Goal: Task Accomplishment & Management: Use online tool/utility

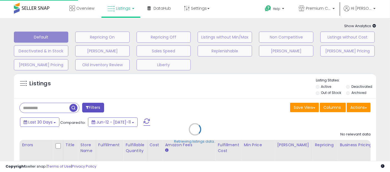
scroll to position [76, 0]
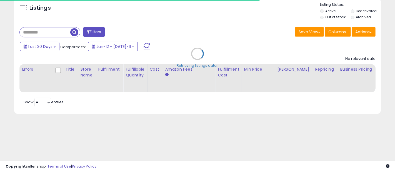
type input "*********"
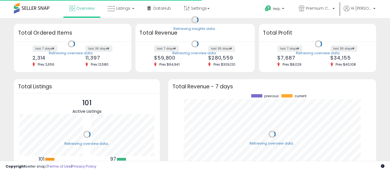
scroll to position [77, 197]
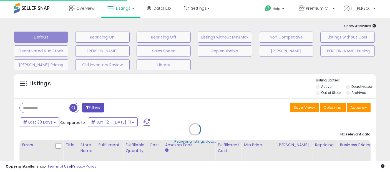
type input "*********"
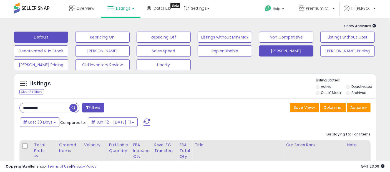
click at [130, 43] on button "[PERSON_NAME]" at bounding box center [102, 37] width 54 height 11
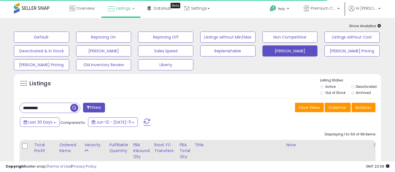
select select "**"
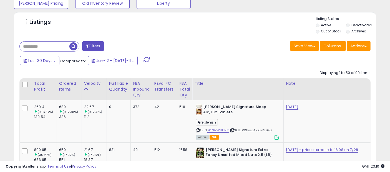
scroll to position [92, 0]
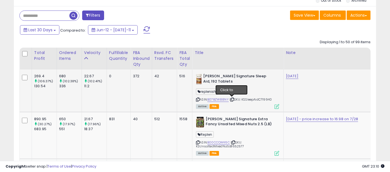
click at [233, 99] on icon at bounding box center [232, 99] width 4 height 3
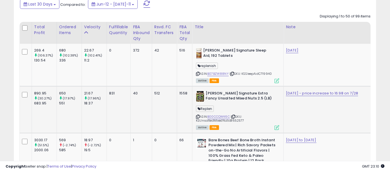
scroll to position [123, 0]
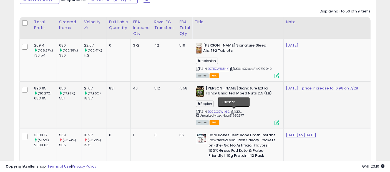
click at [234, 110] on icon at bounding box center [233, 111] width 4 height 3
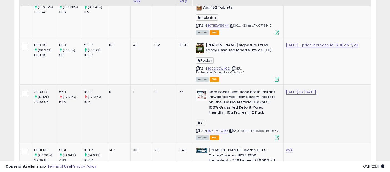
scroll to position [185, 0]
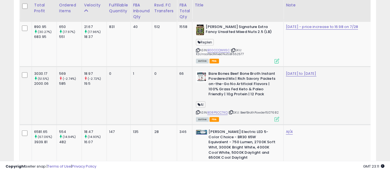
click at [233, 111] on icon at bounding box center [231, 112] width 4 height 3
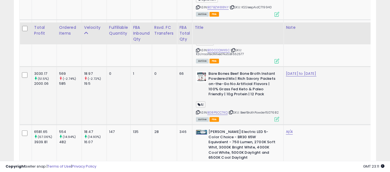
scroll to position [246, 0]
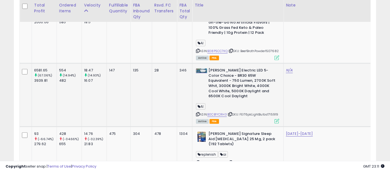
click at [231, 113] on icon at bounding box center [230, 114] width 4 height 3
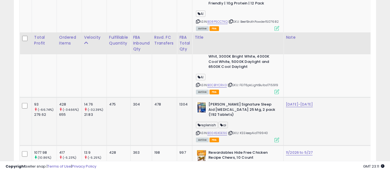
scroll to position [308, 0]
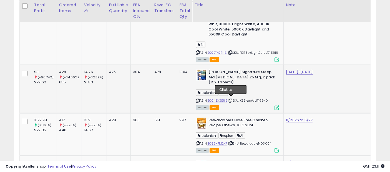
click at [232, 100] on icon at bounding box center [231, 100] width 4 height 3
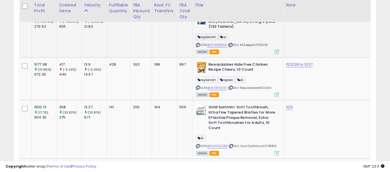
scroll to position [370, 0]
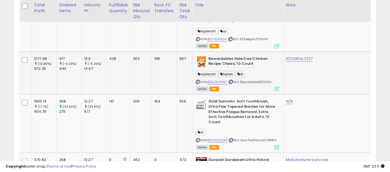
click at [231, 80] on icon at bounding box center [231, 81] width 4 height 3
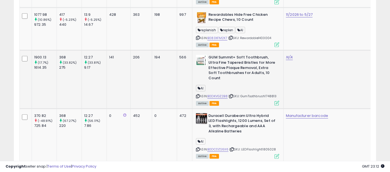
scroll to position [432, 0]
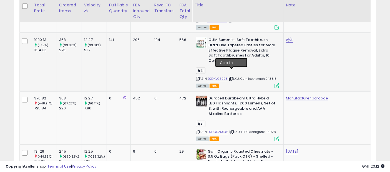
drag, startPoint x: 231, startPoint y: 72, endPoint x: 227, endPoint y: 73, distance: 4.7
click at [231, 77] on icon at bounding box center [231, 78] width 4 height 3
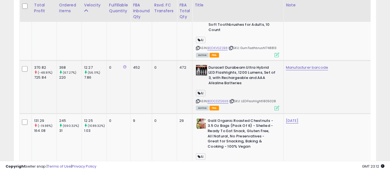
click at [232, 100] on icon at bounding box center [232, 101] width 4 height 3
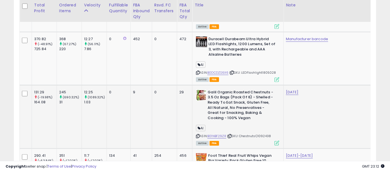
scroll to position [493, 0]
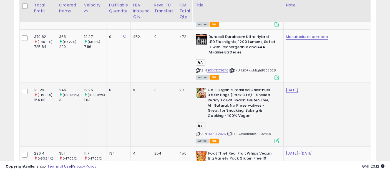
click at [231, 133] on icon at bounding box center [230, 134] width 4 height 3
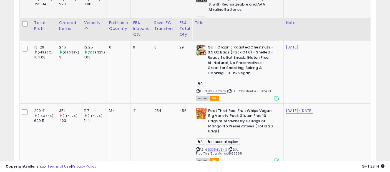
scroll to position [555, 0]
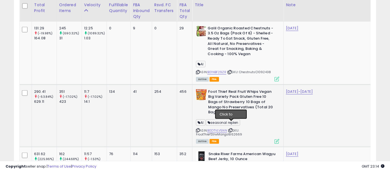
click at [232, 129] on icon at bounding box center [231, 130] width 4 height 3
click at [230, 129] on icon at bounding box center [231, 130] width 4 height 3
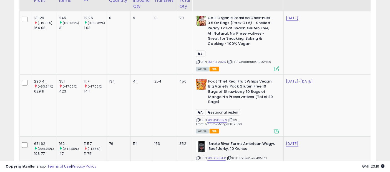
scroll to position [617, 0]
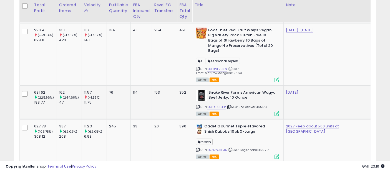
click at [231, 105] on icon at bounding box center [229, 106] width 4 height 3
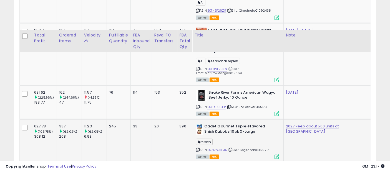
scroll to position [648, 0]
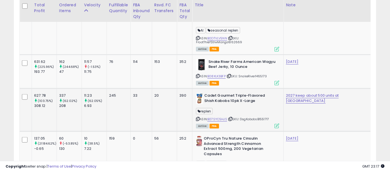
click at [230, 118] on icon at bounding box center [231, 119] width 4 height 3
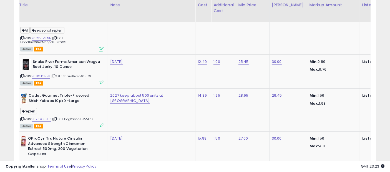
scroll to position [0, 0]
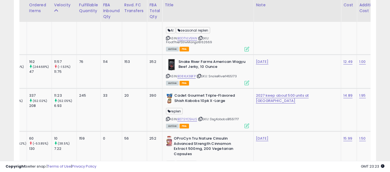
drag, startPoint x: 164, startPoint y: 165, endPoint x: 177, endPoint y: 163, distance: 13.7
click at [178, 164] on div "Copyright seller snap | Terms of Use | Privacy Policy GMT 23:23 Authorization r…" at bounding box center [195, 166] width 390 height 11
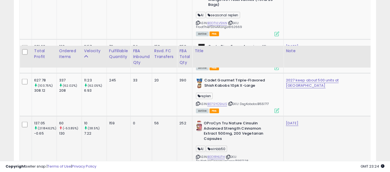
scroll to position [709, 0]
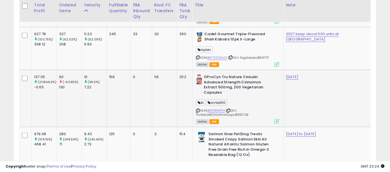
click at [229, 109] on icon at bounding box center [228, 110] width 4 height 3
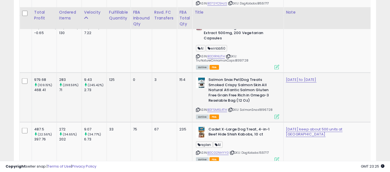
scroll to position [771, 0]
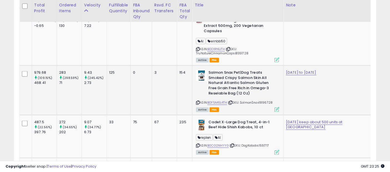
click at [231, 101] on icon at bounding box center [231, 102] width 4 height 3
click at [230, 101] on icon at bounding box center [231, 102] width 4 height 3
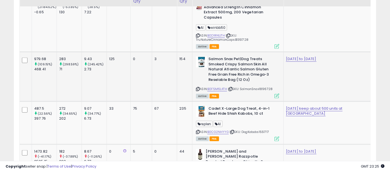
scroll to position [802, 0]
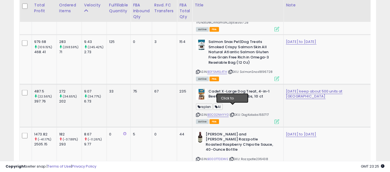
click at [232, 114] on icon at bounding box center [232, 115] width 4 height 3
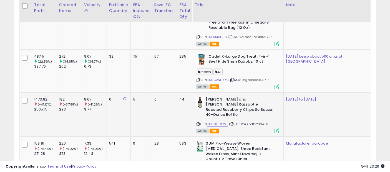
scroll to position [864, 0]
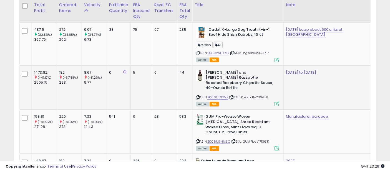
click at [233, 96] on icon at bounding box center [232, 97] width 4 height 3
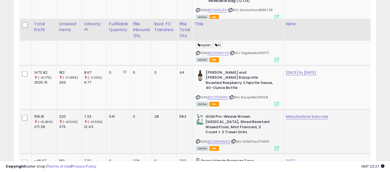
scroll to position [894, 0]
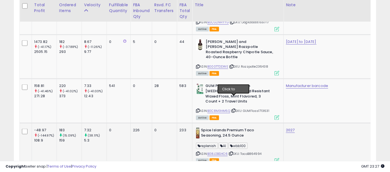
drag, startPoint x: 235, startPoint y: 97, endPoint x: 212, endPoint y: 122, distance: 33.2
click at [234, 109] on icon at bounding box center [234, 110] width 4 height 3
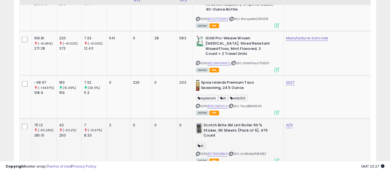
scroll to position [956, 0]
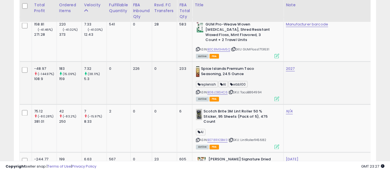
click at [231, 91] on icon at bounding box center [231, 92] width 4 height 3
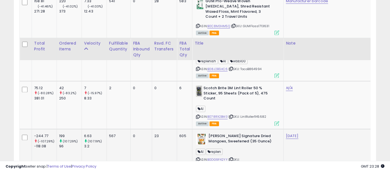
scroll to position [1018, 0]
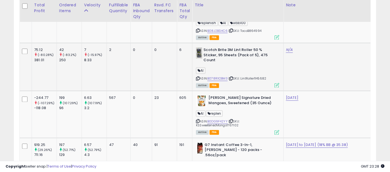
click at [230, 77] on icon at bounding box center [231, 78] width 4 height 3
click at [231, 120] on icon at bounding box center [231, 121] width 4 height 3
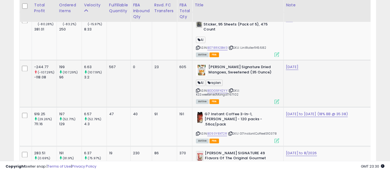
scroll to position [1079, 0]
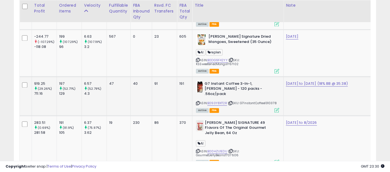
click at [229, 102] on icon at bounding box center [231, 103] width 4 height 3
click at [230, 102] on icon at bounding box center [231, 103] width 4 height 3
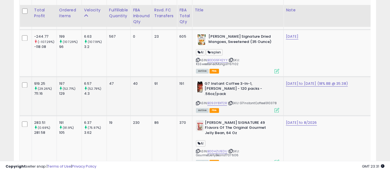
scroll to position [1110, 0]
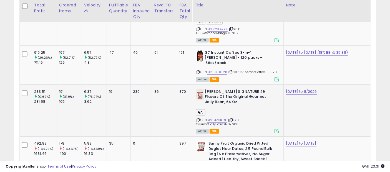
click at [231, 119] on icon at bounding box center [231, 120] width 4 height 3
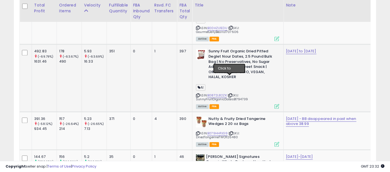
click at [231, 94] on icon at bounding box center [230, 95] width 4 height 3
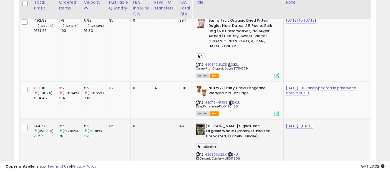
scroll to position [1264, 0]
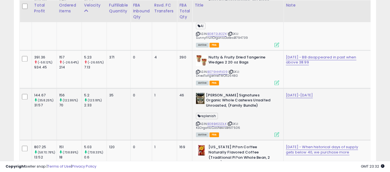
click at [231, 122] on icon at bounding box center [230, 123] width 4 height 3
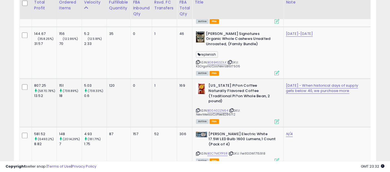
scroll to position [1326, 0]
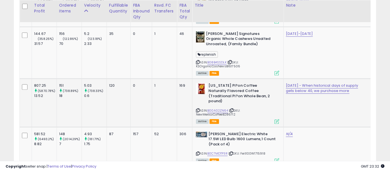
click at [231, 109] on icon at bounding box center [232, 110] width 4 height 3
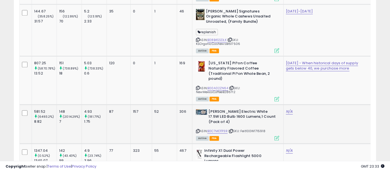
scroll to position [1357, 0]
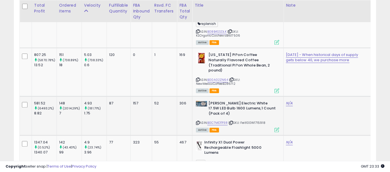
click at [233, 122] on icon at bounding box center [231, 123] width 4 height 3
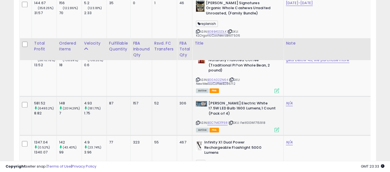
scroll to position [1419, 0]
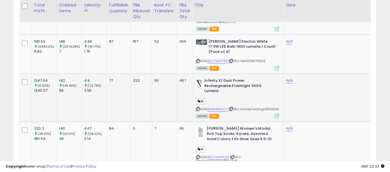
click at [231, 108] on icon at bounding box center [231, 109] width 4 height 3
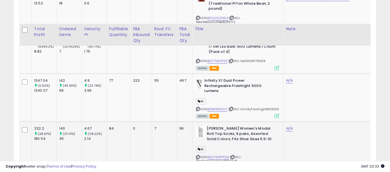
scroll to position [1449, 0]
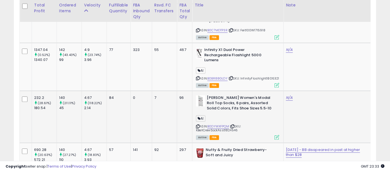
click at [232, 125] on icon at bounding box center [233, 126] width 4 height 3
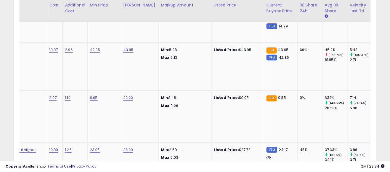
scroll to position [0, 324]
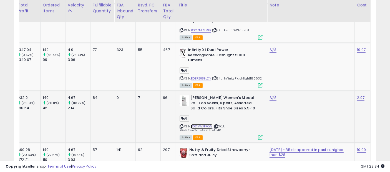
click at [206, 124] on link "B0DYWXFPQM" at bounding box center [202, 126] width 22 height 5
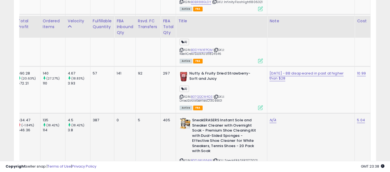
scroll to position [1542, 0]
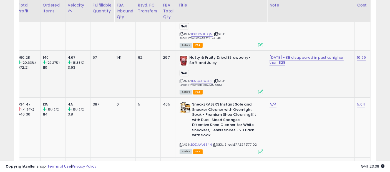
click at [218, 80] on icon at bounding box center [216, 81] width 4 height 3
click at [217, 144] on icon at bounding box center [215, 145] width 4 height 3
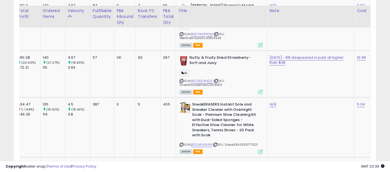
scroll to position [1634, 0]
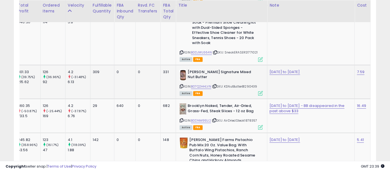
click at [216, 85] on icon at bounding box center [215, 86] width 4 height 3
click at [215, 119] on icon at bounding box center [215, 120] width 4 height 3
click at [214, 119] on icon at bounding box center [215, 120] width 4 height 3
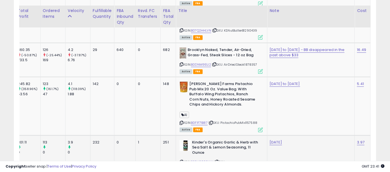
scroll to position [1696, 0]
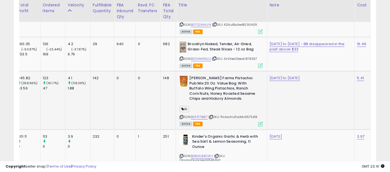
click at [213, 115] on span "| SKU: PistachioPubMix1157588" at bounding box center [232, 117] width 49 height 4
click at [213, 116] on icon at bounding box center [211, 117] width 4 height 3
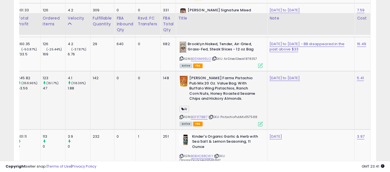
scroll to position [1727, 0]
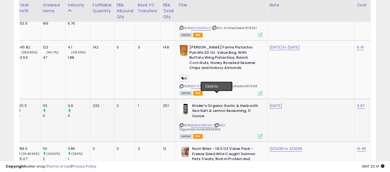
click at [216, 124] on icon at bounding box center [217, 125] width 4 height 3
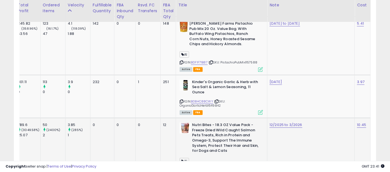
scroll to position [1758, 0]
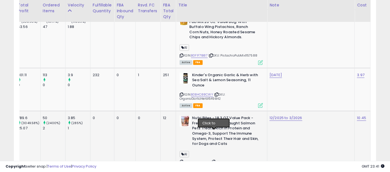
click at [213, 161] on icon at bounding box center [214, 162] width 4 height 3
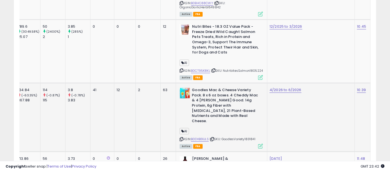
scroll to position [1850, 0]
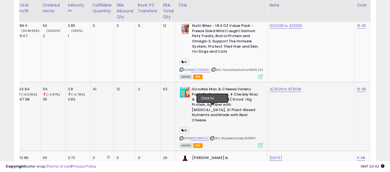
click at [212, 137] on icon at bounding box center [212, 138] width 4 height 3
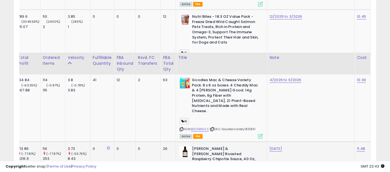
scroll to position [1912, 0]
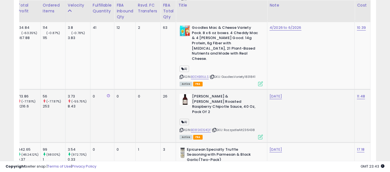
click at [214, 129] on icon at bounding box center [215, 130] width 4 height 3
click at [216, 97] on div "ASIN: B08SKDS4QF | SKU: RazzpotleAlt236438 Active FBA" at bounding box center [221, 116] width 83 height 45
click at [216, 129] on icon at bounding box center [215, 130] width 4 height 3
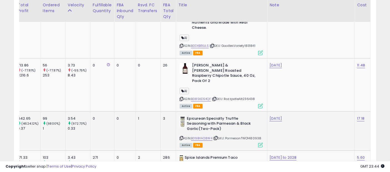
click at [216, 137] on icon at bounding box center [216, 138] width 4 height 3
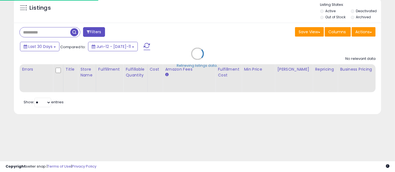
type input "*********"
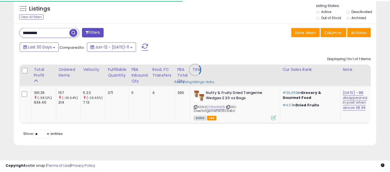
scroll to position [76, 0]
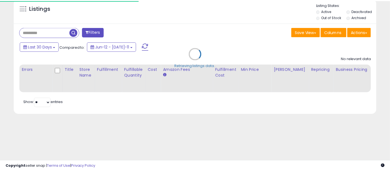
scroll to position [76, 0]
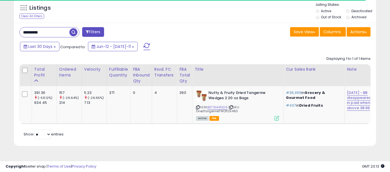
click at [52, 34] on input "*********" at bounding box center [45, 32] width 50 height 10
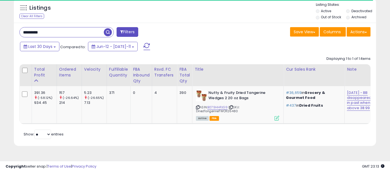
click at [52, 34] on input "*********" at bounding box center [62, 32] width 84 height 10
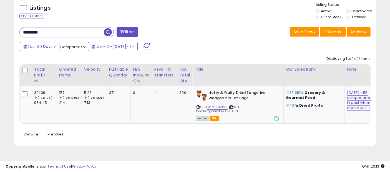
paste input "text"
type input "*******"
click at [107, 33] on span "button" at bounding box center [108, 32] width 8 height 8
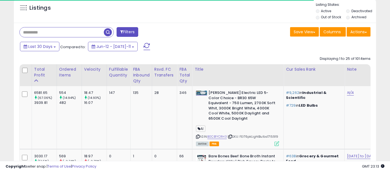
click at [59, 31] on input "text" at bounding box center [62, 32] width 84 height 10
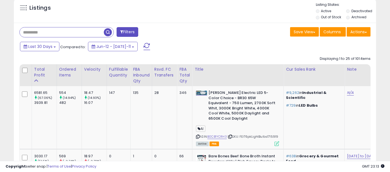
paste input "*******"
click at [107, 30] on span "button" at bounding box center [108, 32] width 8 height 8
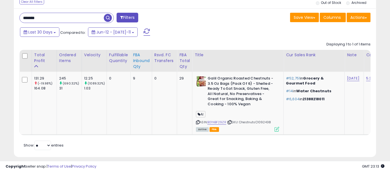
scroll to position [100, 0]
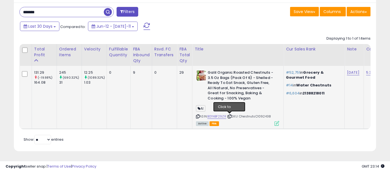
click at [229, 115] on icon at bounding box center [230, 116] width 4 height 3
click at [52, 7] on input "*******" at bounding box center [62, 12] width 84 height 10
paste input "**********"
type input "**********"
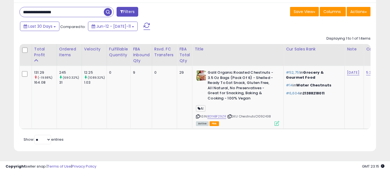
scroll to position [76, 0]
